Goal: Task Accomplishment & Management: Complete application form

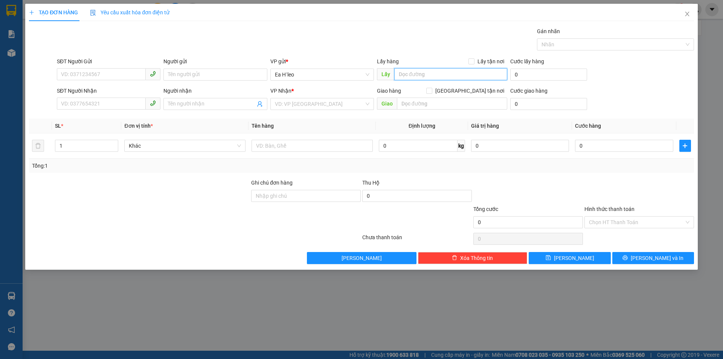
click at [422, 72] on input "text" at bounding box center [450, 74] width 113 height 12
type input "n"
type input "Nông [GEOGRAPHIC_DATA]"
click at [323, 105] on input "search" at bounding box center [319, 103] width 89 height 11
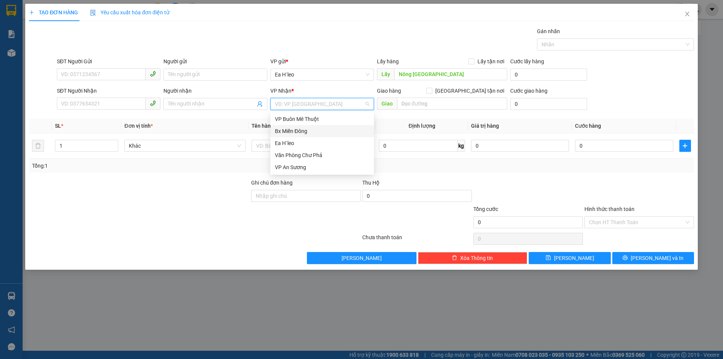
click at [321, 131] on div "Bx Miền Đông" at bounding box center [322, 131] width 94 height 8
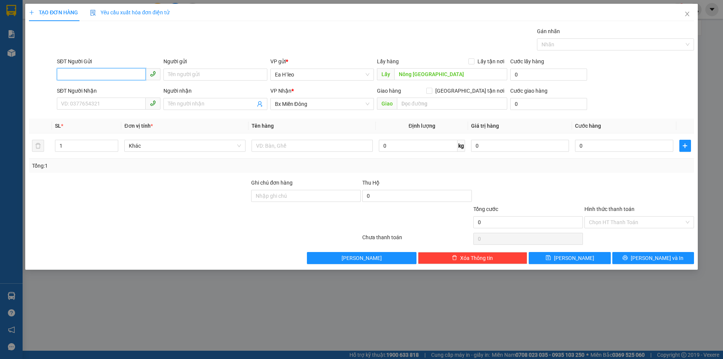
click at [135, 72] on input "SĐT Người Gửi" at bounding box center [101, 74] width 89 height 12
paste input "0944067037"
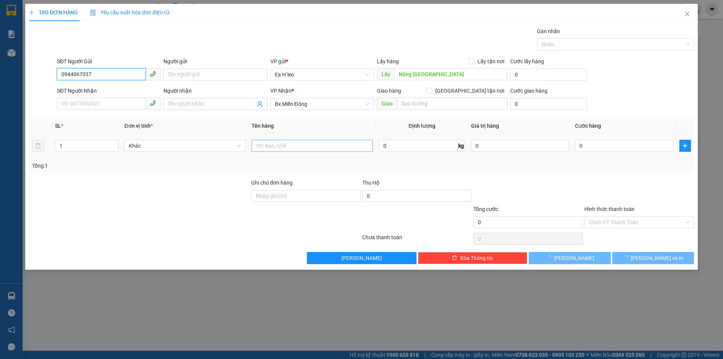
type input "0944067037"
click at [301, 145] on input "text" at bounding box center [311, 146] width 121 height 12
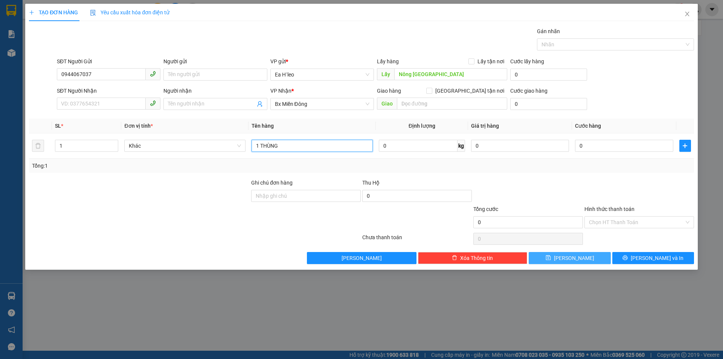
type input "1 THÙNG"
click at [579, 255] on button "[PERSON_NAME]" at bounding box center [570, 258] width 82 height 12
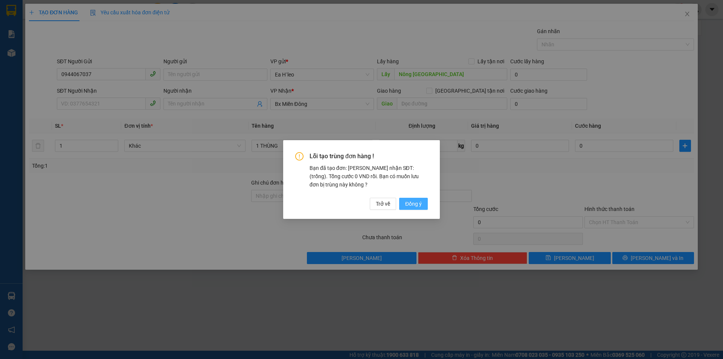
click at [420, 202] on span "Đồng ý" at bounding box center [413, 204] width 17 height 8
